Goal: Transaction & Acquisition: Purchase product/service

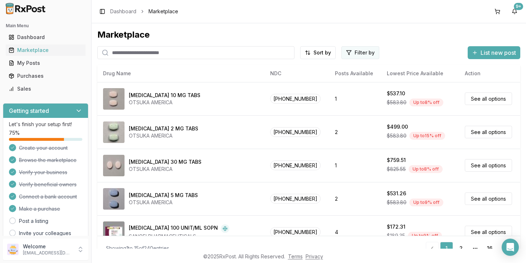
click at [352, 55] on html "Main Menu Dashboard Marketplace My Posts Purchases Sales Getting started Let's …" at bounding box center [263, 131] width 526 height 263
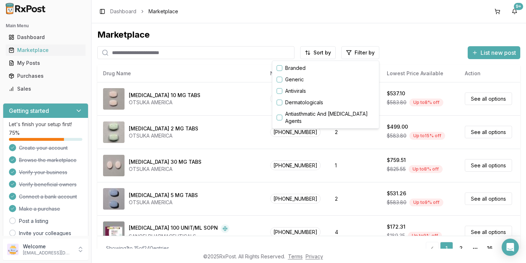
click at [281, 69] on button "button" at bounding box center [280, 68] width 6 height 6
click at [304, 75] on div "Generic" at bounding box center [326, 79] width 104 height 11
click at [279, 69] on button "button" at bounding box center [280, 68] width 6 height 6
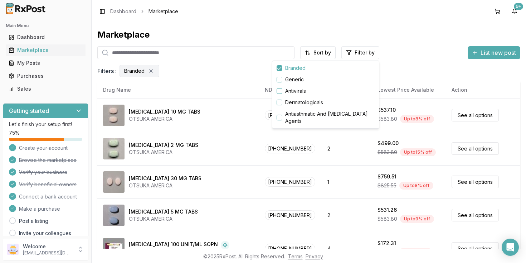
click at [204, 81] on html "Main Menu Dashboard Marketplace My Posts Purchases Sales Getting started Let's …" at bounding box center [263, 131] width 526 height 263
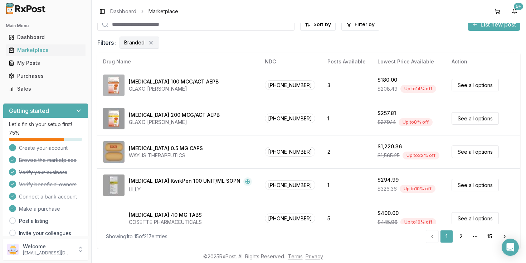
scroll to position [379, 0]
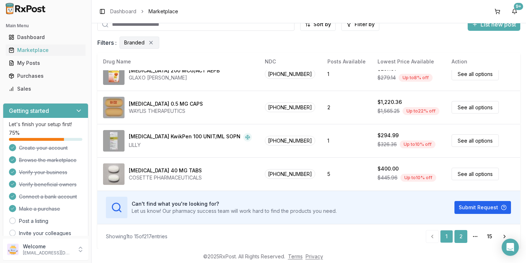
click at [460, 235] on link "2" at bounding box center [460, 236] width 13 height 13
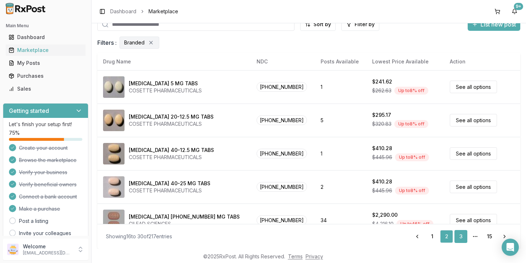
click at [460, 235] on link "3" at bounding box center [460, 236] width 13 height 13
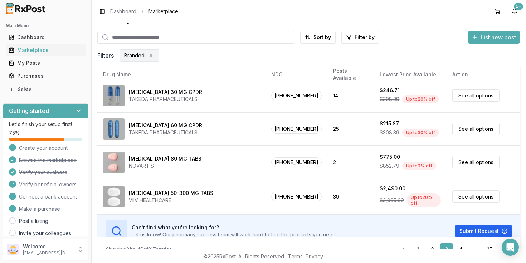
scroll to position [29, 0]
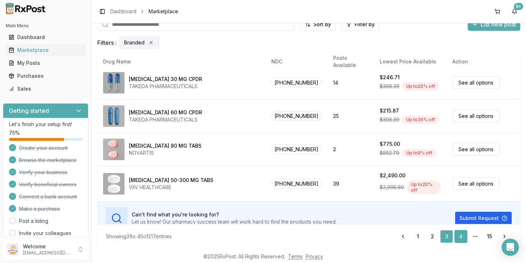
click at [461, 237] on link "4" at bounding box center [460, 236] width 13 height 13
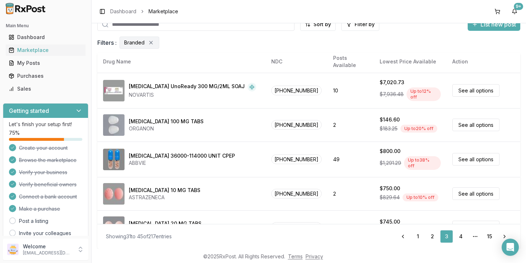
scroll to position [0, 0]
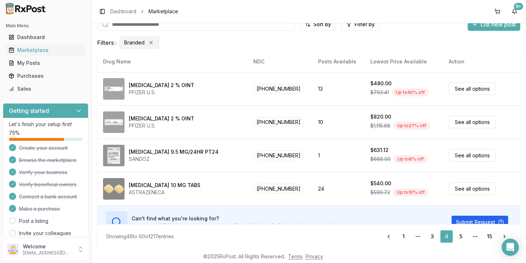
scroll to position [379, 0]
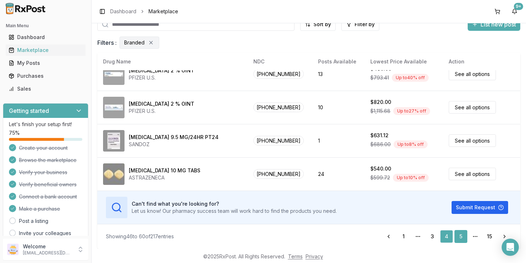
click at [459, 236] on link "5" at bounding box center [460, 236] width 13 height 13
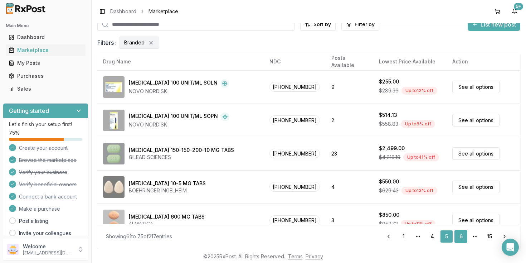
click at [463, 236] on link "6" at bounding box center [460, 236] width 13 height 13
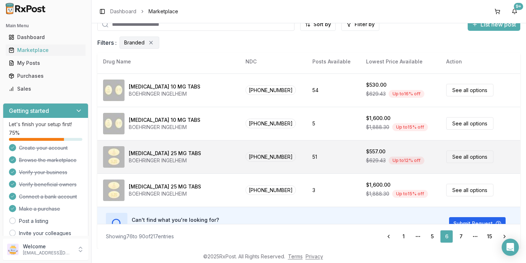
scroll to position [364, 0]
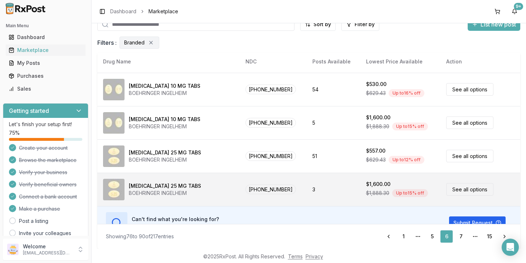
click at [400, 181] on div "$1,600.00" at bounding box center [400, 183] width 69 height 7
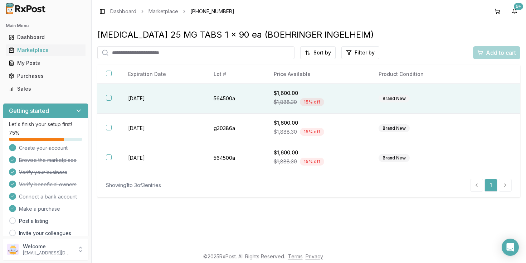
click at [110, 99] on button "button" at bounding box center [109, 98] width 6 height 6
click at [109, 76] on button "button" at bounding box center [109, 73] width 6 height 6
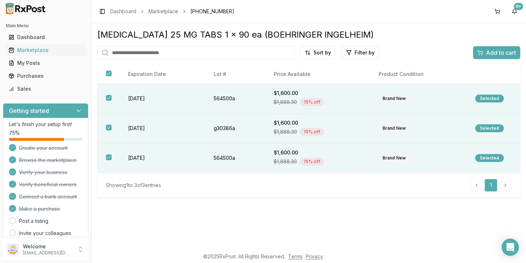
click at [498, 52] on span "Add to cart" at bounding box center [501, 52] width 30 height 9
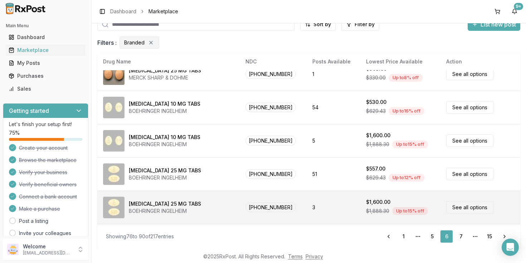
scroll to position [345, 0]
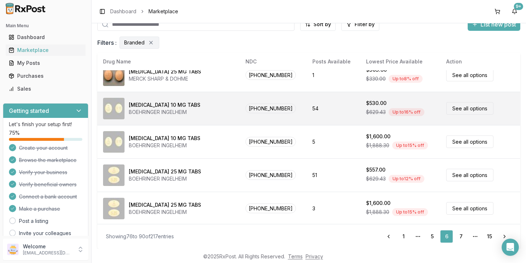
click at [467, 109] on link "See all options" at bounding box center [469, 108] width 47 height 13
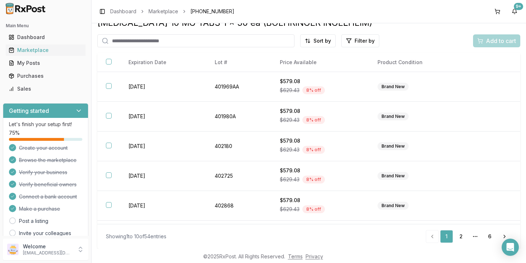
scroll to position [12, 0]
click at [325, 39] on html "Main Menu Dashboard Marketplace My Posts Purchases Sales Getting started Let's …" at bounding box center [263, 131] width 526 height 263
click at [300, 65] on div "Price (Low to High)" at bounding box center [301, 67] width 68 height 11
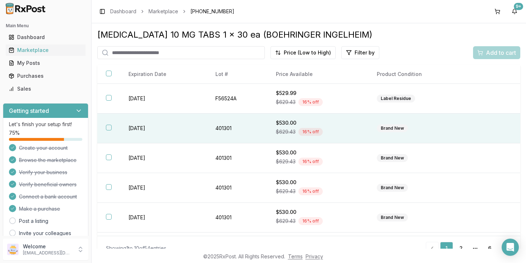
click at [107, 130] on button "button" at bounding box center [109, 128] width 6 height 6
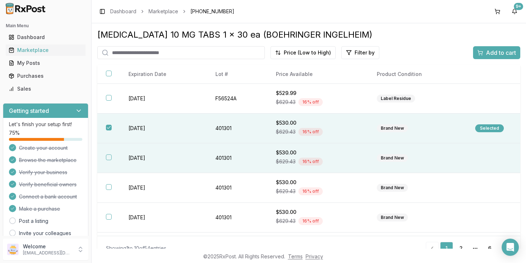
click at [108, 159] on button "button" at bounding box center [109, 157] width 6 height 6
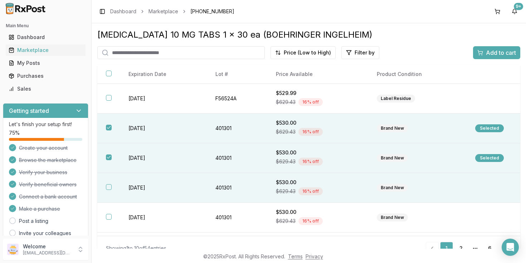
click at [108, 190] on button "button" at bounding box center [109, 187] width 6 height 6
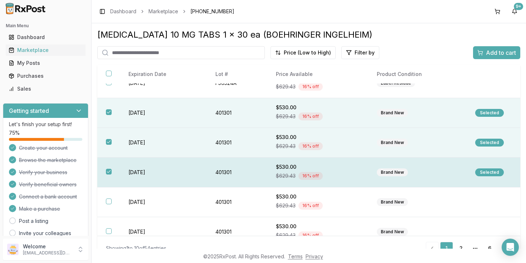
scroll to position [16, 0]
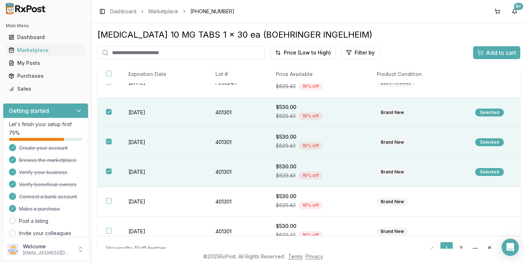
click at [505, 50] on span "Add to cart" at bounding box center [501, 52] width 30 height 9
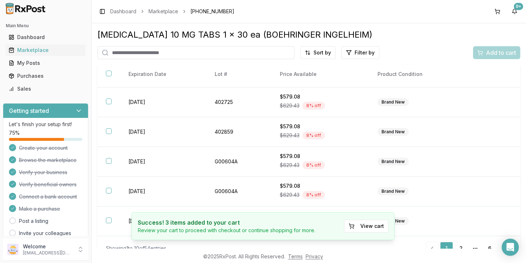
scroll to position [12, 0]
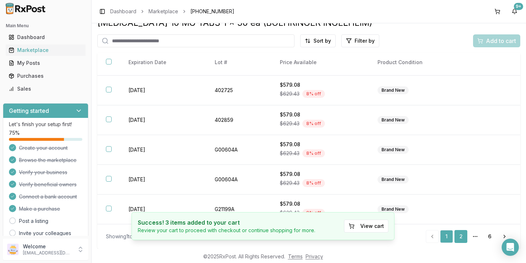
click at [467, 237] on link "2" at bounding box center [460, 236] width 13 height 13
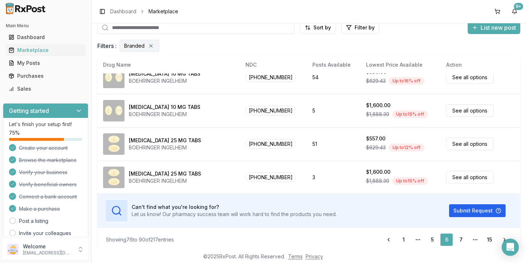
scroll to position [29, 0]
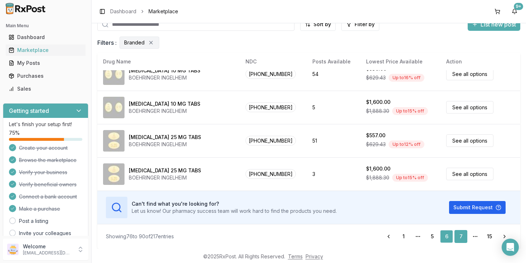
click at [459, 238] on link "7" at bounding box center [460, 236] width 13 height 13
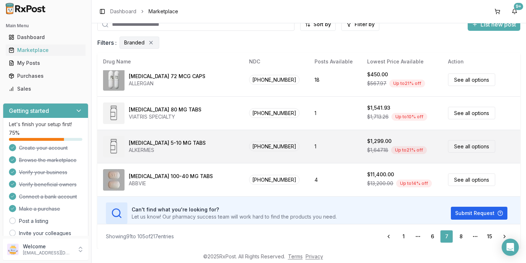
scroll to position [379, 0]
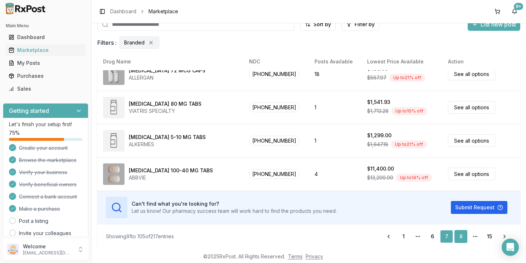
click at [461, 235] on link "8" at bounding box center [460, 236] width 13 height 13
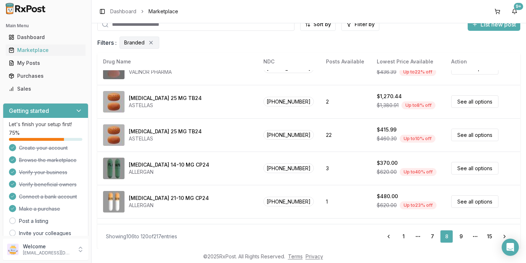
scroll to position [199, 0]
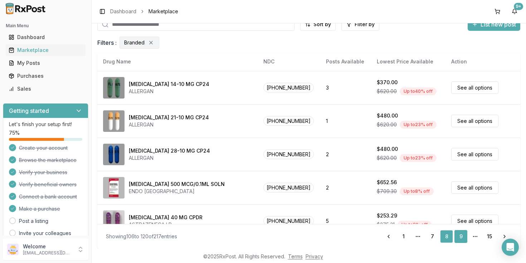
click at [461, 235] on link "9" at bounding box center [460, 236] width 13 height 13
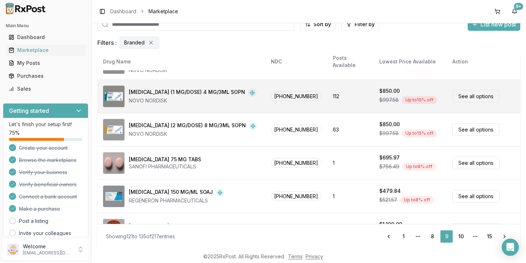
click at [473, 90] on link "See all options" at bounding box center [475, 96] width 47 height 13
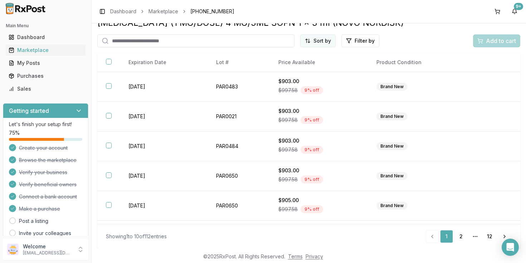
click at [324, 41] on html "Main Menu Dashboard Marketplace My Posts Purchases Sales Getting started Let's …" at bounding box center [263, 131] width 526 height 263
click at [298, 67] on div "Price (Low to High)" at bounding box center [301, 67] width 68 height 11
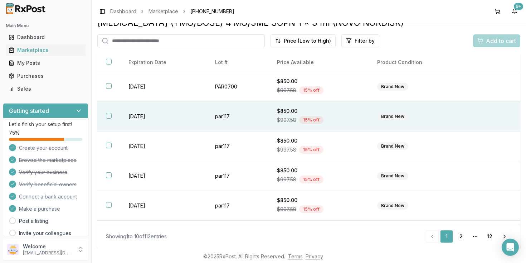
click at [110, 118] on button "button" at bounding box center [109, 116] width 6 height 6
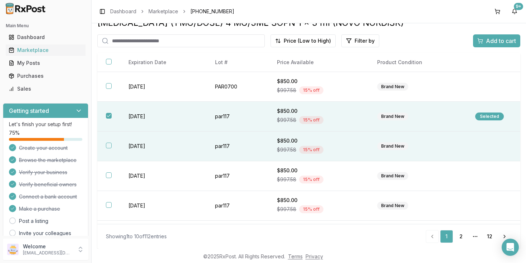
click at [109, 148] on button "button" at bounding box center [109, 145] width 6 height 6
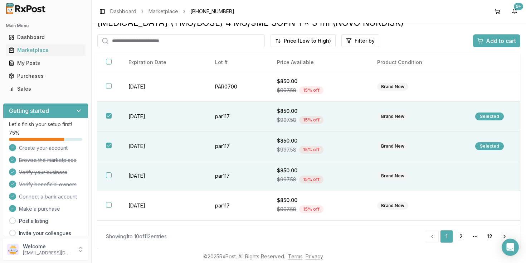
click at [110, 177] on button "button" at bounding box center [109, 175] width 6 height 6
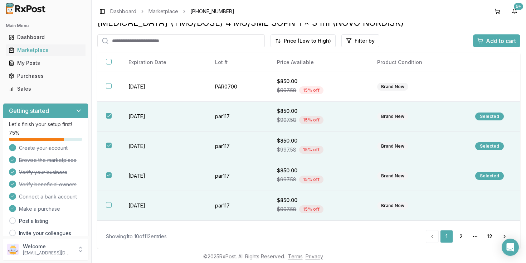
click at [107, 208] on button "button" at bounding box center [109, 205] width 6 height 6
click at [501, 42] on span "Add to cart" at bounding box center [501, 40] width 30 height 9
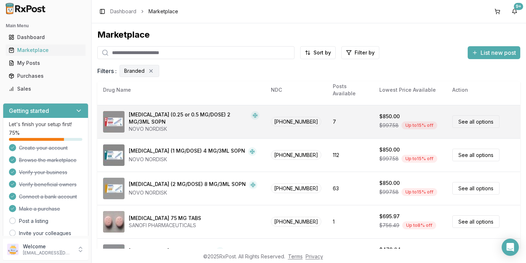
scroll to position [174, 0]
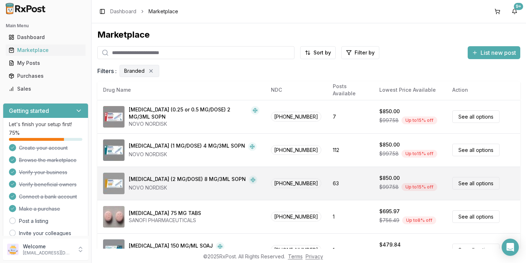
click at [466, 177] on link "See all options" at bounding box center [475, 183] width 47 height 13
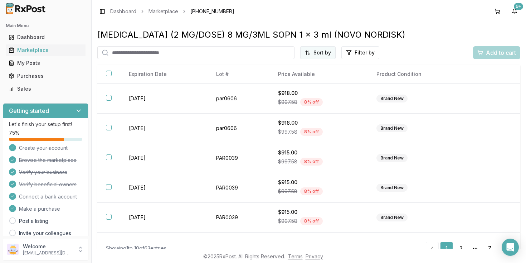
click at [324, 57] on html "Main Menu Dashboard Marketplace My Posts Purchases Sales Getting started Let's …" at bounding box center [263, 131] width 526 height 263
click at [292, 79] on div "Price (Low to High)" at bounding box center [301, 79] width 68 height 11
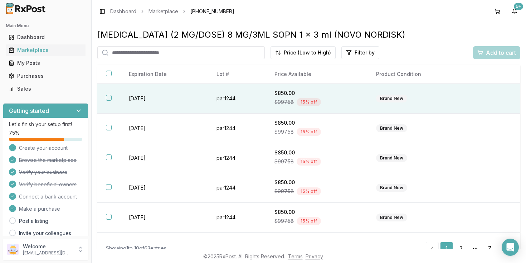
click at [108, 101] on button "button" at bounding box center [109, 98] width 6 height 6
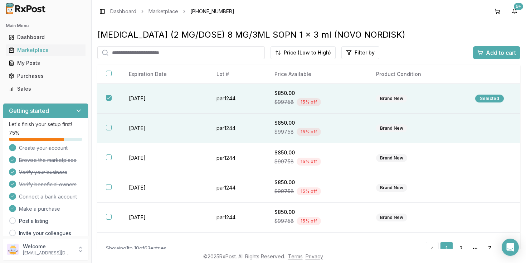
click at [108, 129] on button "button" at bounding box center [109, 128] width 6 height 6
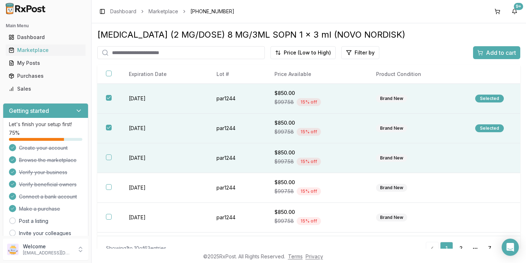
click at [109, 159] on button "button" at bounding box center [109, 157] width 6 height 6
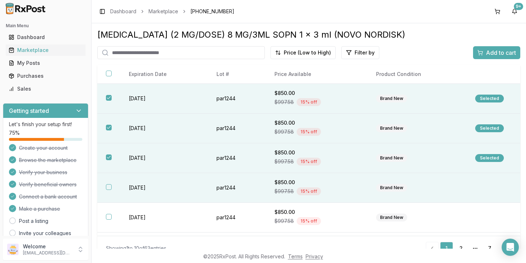
click at [109, 190] on button "button" at bounding box center [109, 187] width 6 height 6
click at [499, 55] on span "Add to cart" at bounding box center [501, 52] width 30 height 9
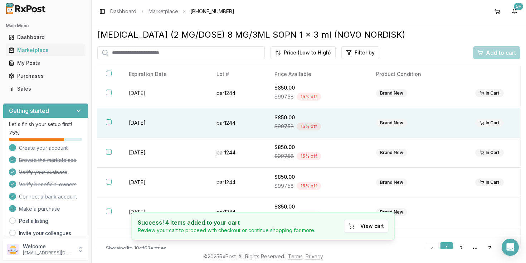
scroll to position [10, 0]
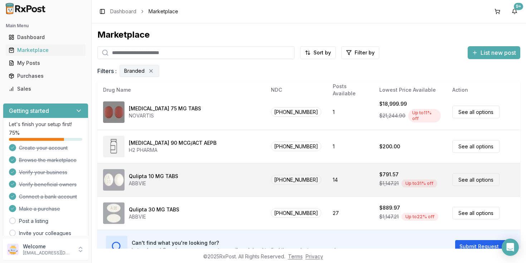
scroll to position [29, 0]
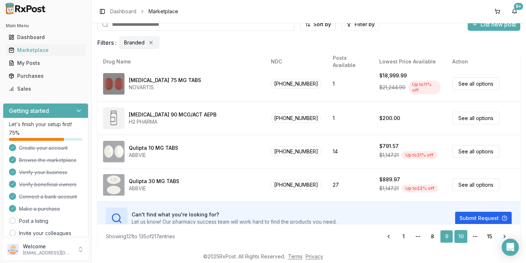
click at [462, 240] on link "10" at bounding box center [460, 236] width 13 height 13
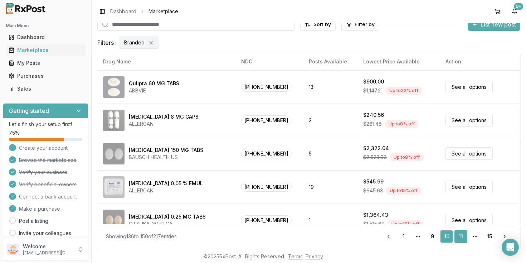
click at [462, 237] on link "11" at bounding box center [460, 236] width 13 height 13
click at [460, 235] on link "11" at bounding box center [460, 236] width 13 height 13
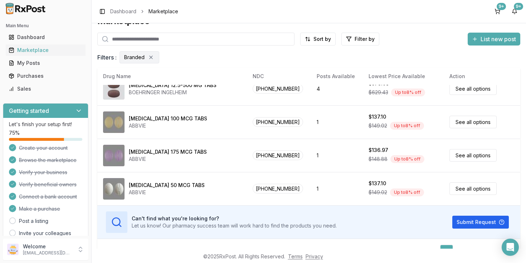
scroll to position [29, 0]
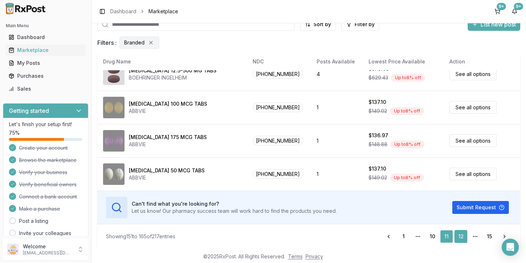
click at [462, 236] on link "12" at bounding box center [460, 236] width 13 height 13
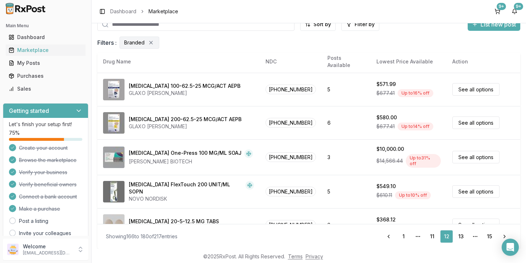
scroll to position [226, 0]
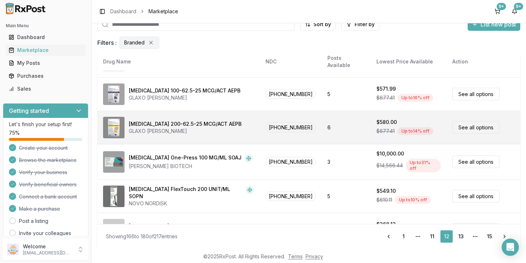
click at [469, 129] on link "See all options" at bounding box center [475, 127] width 47 height 13
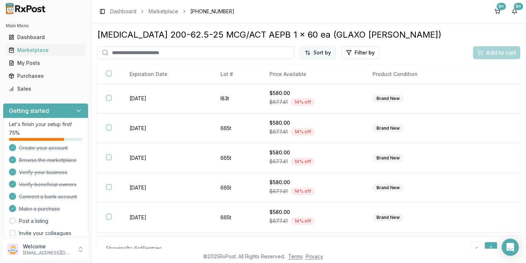
click at [322, 54] on html "Main Menu Dashboard Marketplace My Posts Purchases Sales Getting started Let's …" at bounding box center [263, 131] width 526 height 263
click at [297, 84] on div "Price (Low to High)" at bounding box center [301, 79] width 68 height 11
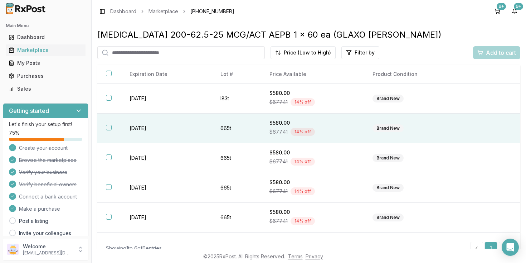
click at [109, 130] on button "button" at bounding box center [109, 128] width 6 height 6
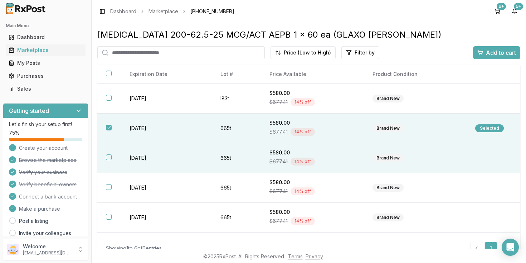
click at [108, 160] on button "button" at bounding box center [109, 157] width 6 height 6
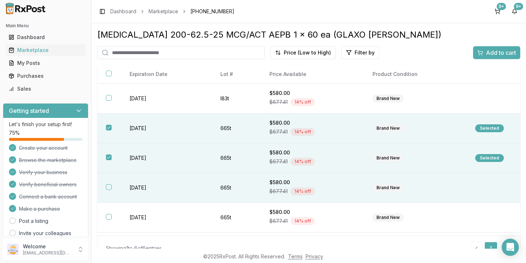
click at [110, 190] on button "button" at bounding box center [109, 187] width 6 height 6
click at [502, 51] on span "Add to cart" at bounding box center [501, 52] width 30 height 9
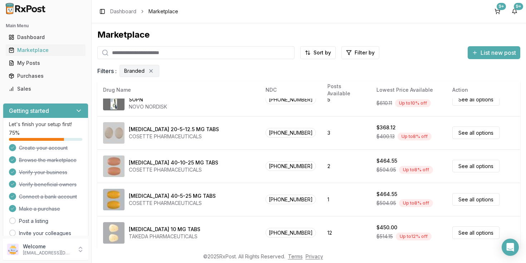
scroll to position [379, 0]
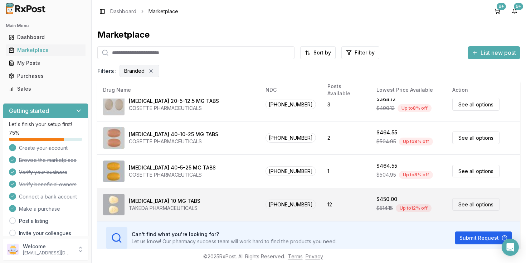
click at [463, 216] on td "See all options" at bounding box center [484, 203] width 74 height 33
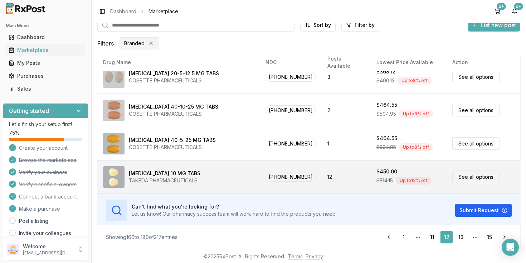
scroll to position [29, 0]
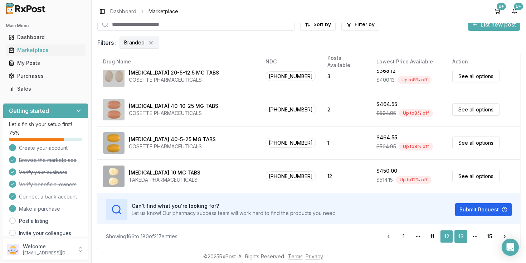
click at [463, 238] on link "13" at bounding box center [460, 236] width 13 height 13
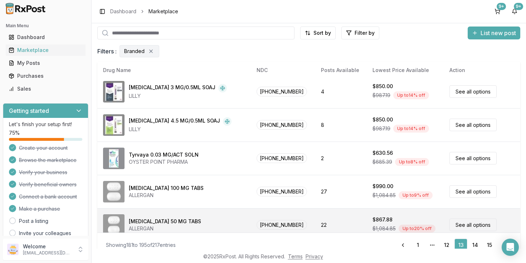
scroll to position [210, 0]
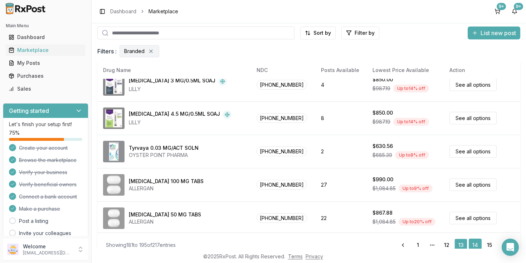
click at [474, 244] on link "14" at bounding box center [475, 244] width 13 height 13
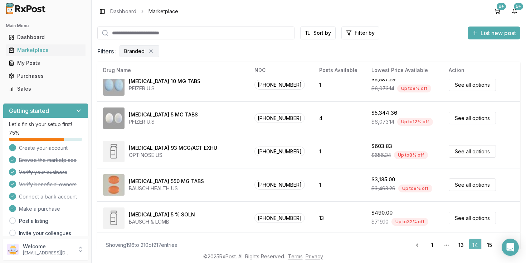
click at [474, 244] on link "14" at bounding box center [475, 244] width 13 height 13
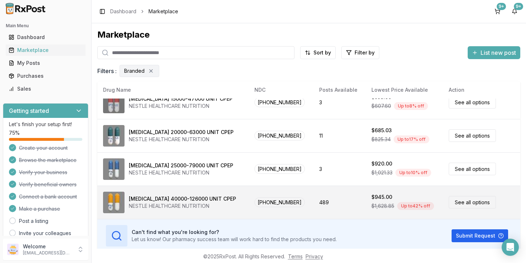
scroll to position [29, 0]
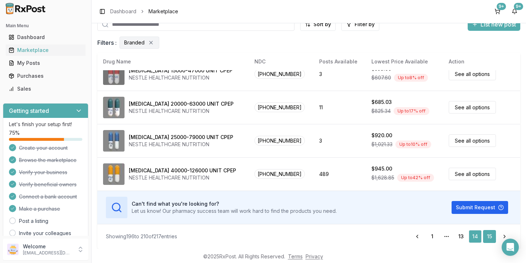
click at [493, 239] on link "15" at bounding box center [489, 236] width 13 height 13
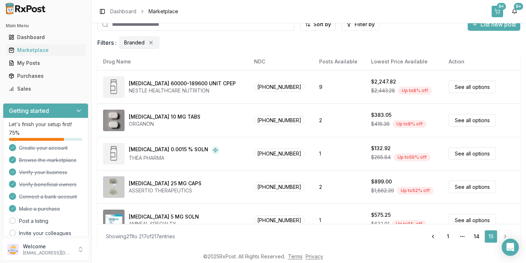
click at [500, 11] on button "9+" at bounding box center [497, 11] width 11 height 11
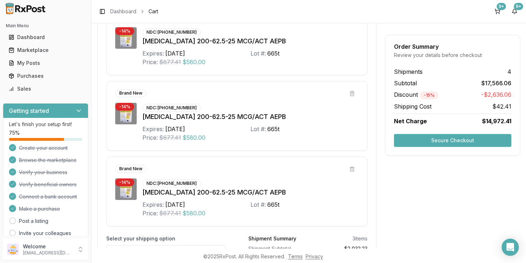
scroll to position [1436, 0]
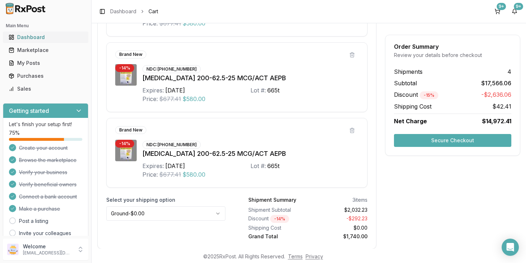
click at [25, 40] on div "Dashboard" at bounding box center [46, 37] width 74 height 7
